Goal: Task Accomplishment & Management: Manage account settings

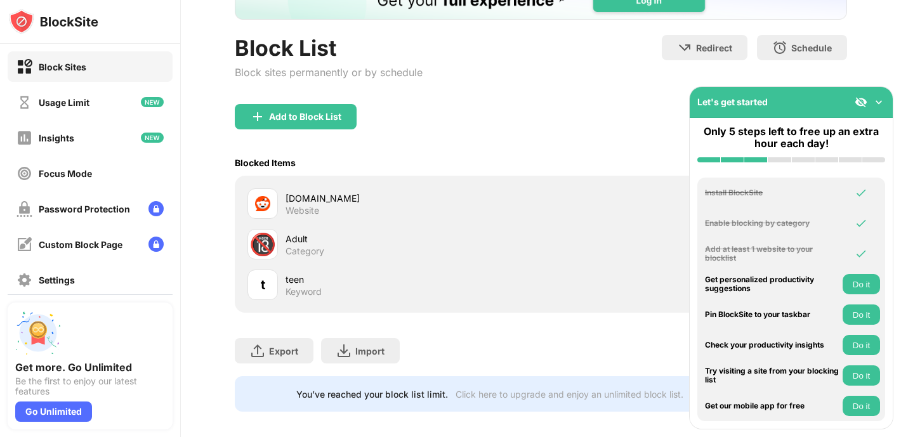
scroll to position [110, 0]
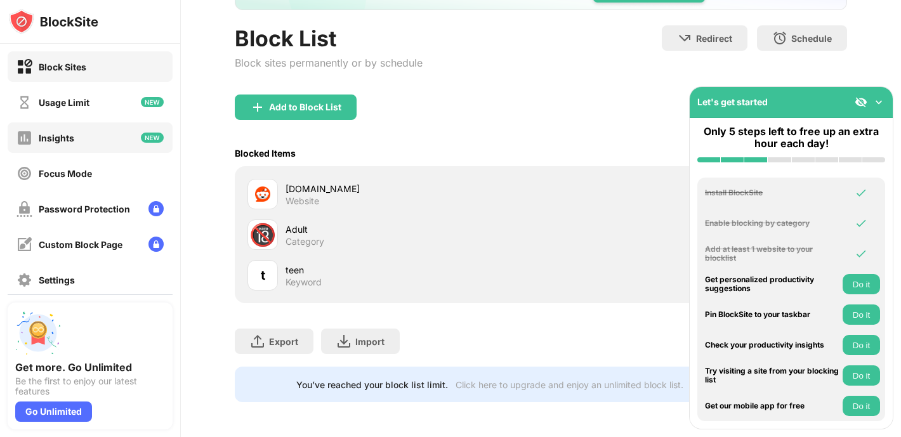
click at [93, 144] on div "Insights" at bounding box center [90, 137] width 165 height 30
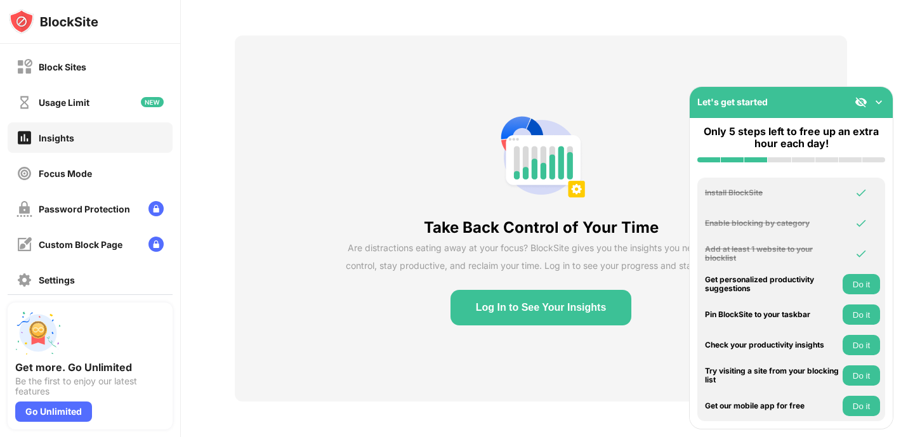
scroll to position [44, 0]
click at [89, 75] on div "Block Sites" at bounding box center [90, 66] width 165 height 30
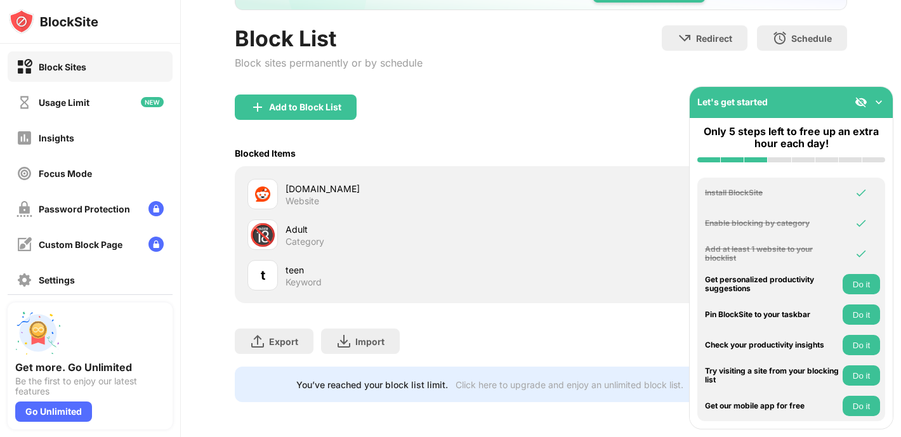
click at [302, 116] on div "Add to Block List" at bounding box center [296, 107] width 122 height 25
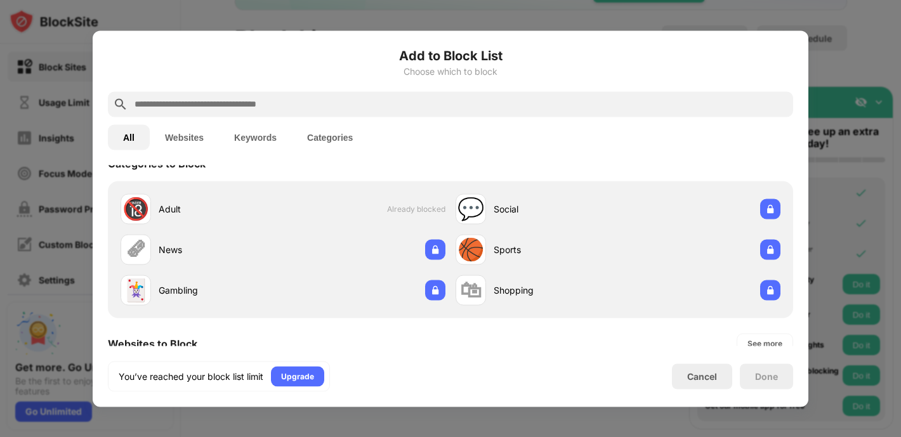
scroll to position [21, 0]
click at [322, 105] on input "text" at bounding box center [460, 103] width 655 height 15
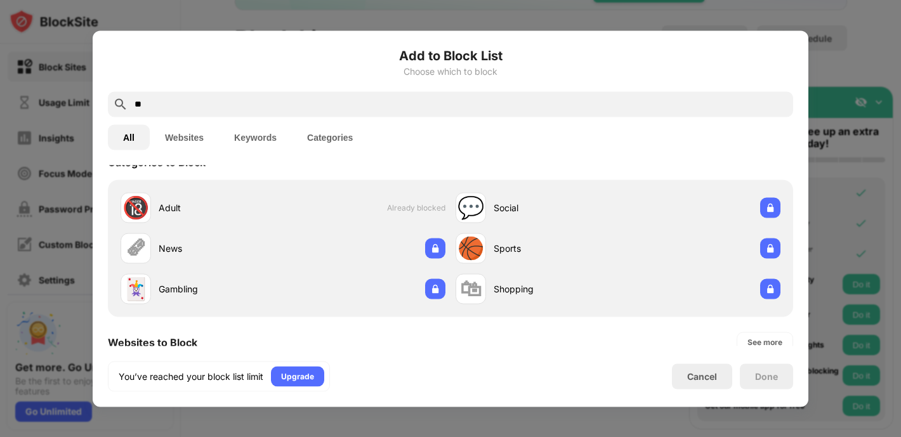
scroll to position [0, 0]
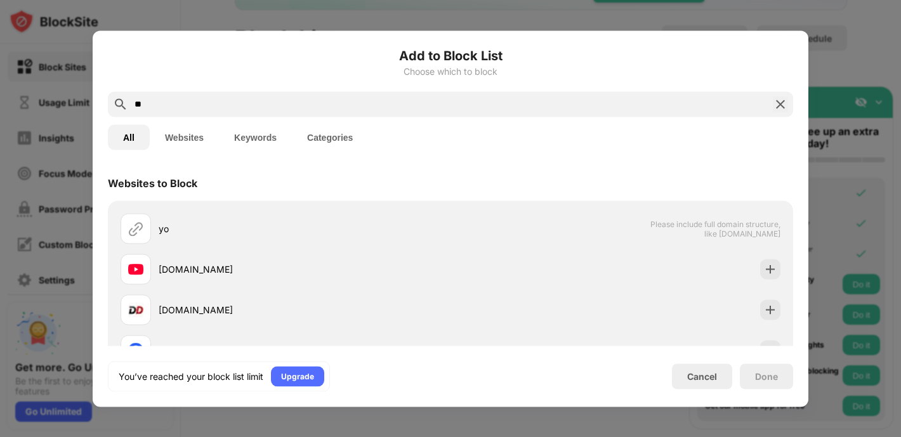
type input "**"
click at [698, 366] on div "Cancel" at bounding box center [702, 375] width 60 height 25
